Goal: Check status: Check status

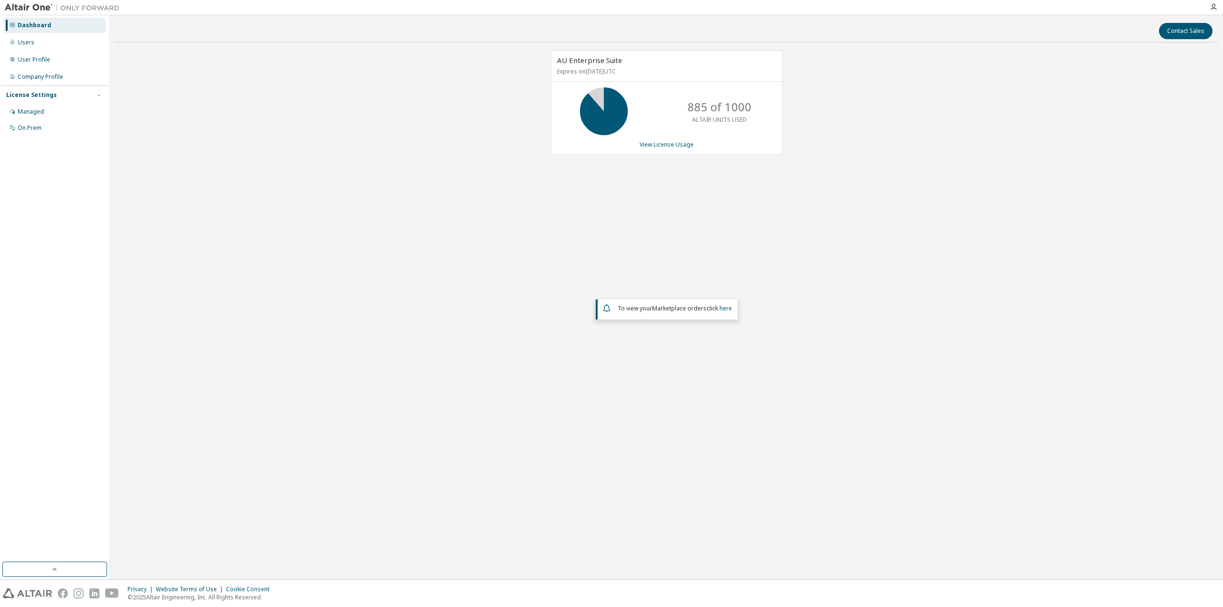
click at [527, 156] on div "AU Enterprise Suite Expires on [DATE] UTC 885 of 1000 ALTAIR UNITS USED View Li…" at bounding box center [667, 247] width 1104 height 395
